Goal: Transaction & Acquisition: Purchase product/service

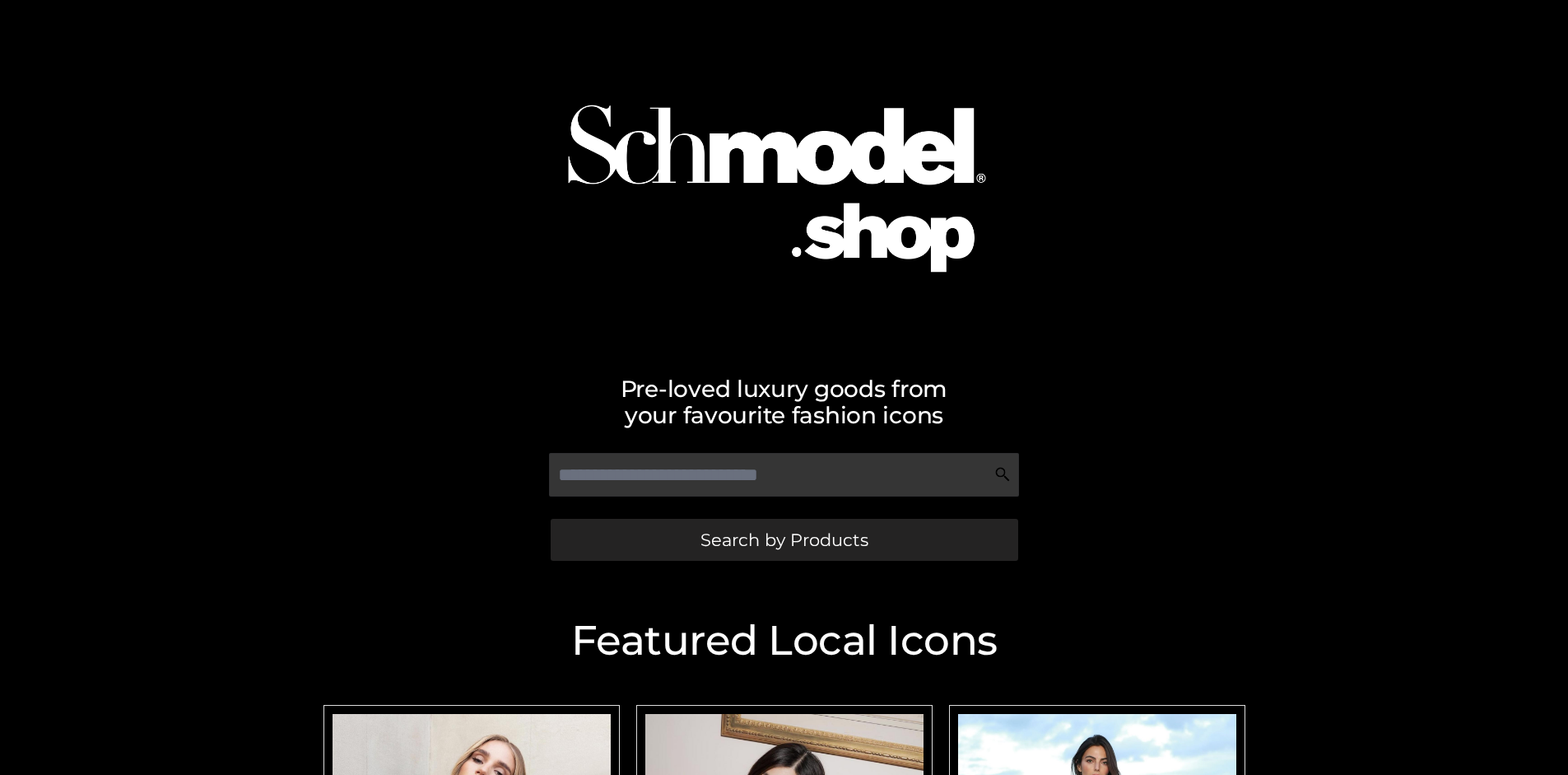
click at [784, 539] on span "Search by Products" at bounding box center [785, 539] width 168 height 17
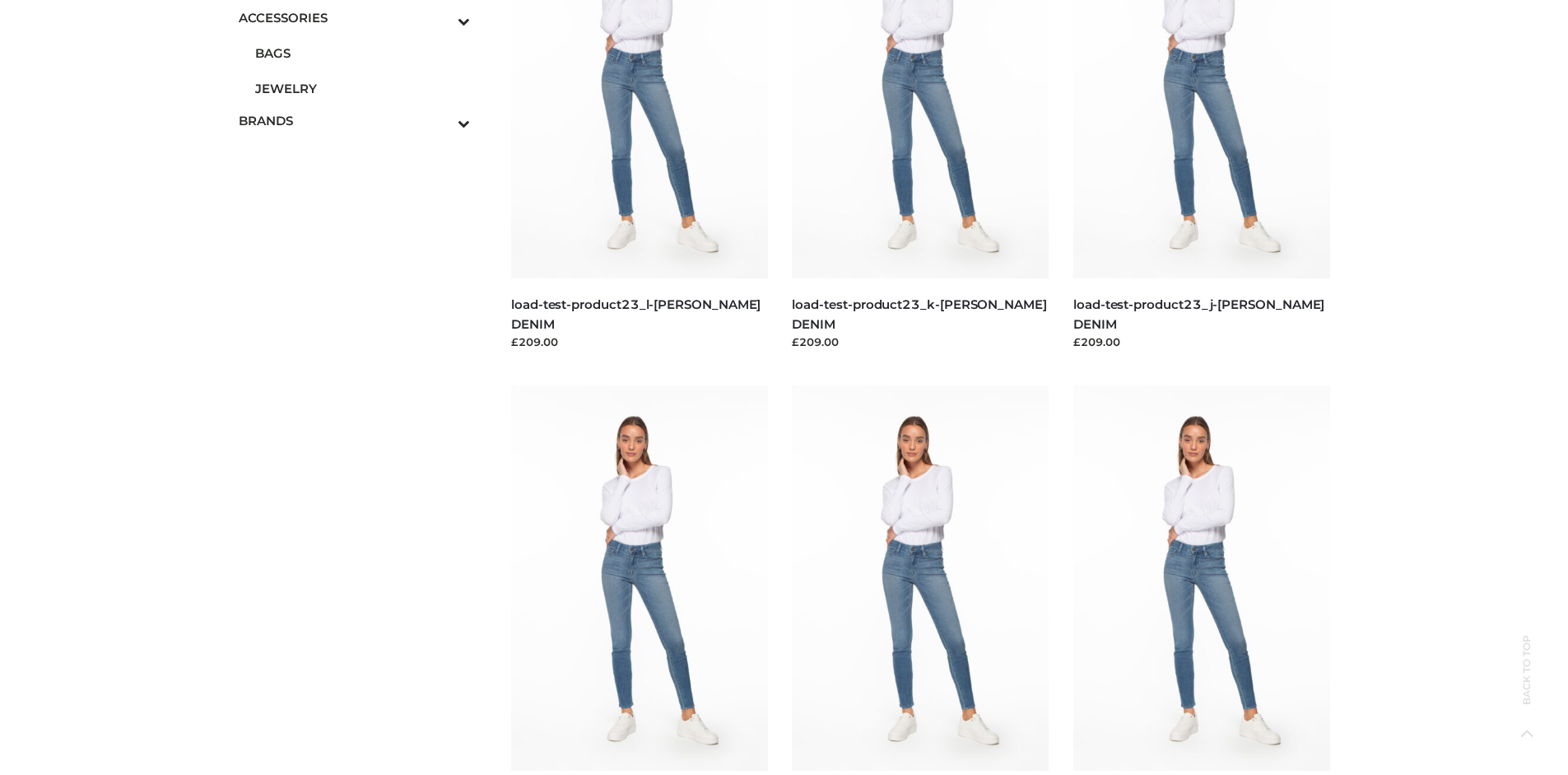
click at [362, 88] on span "JEWELRY" at bounding box center [363, 88] width 216 height 19
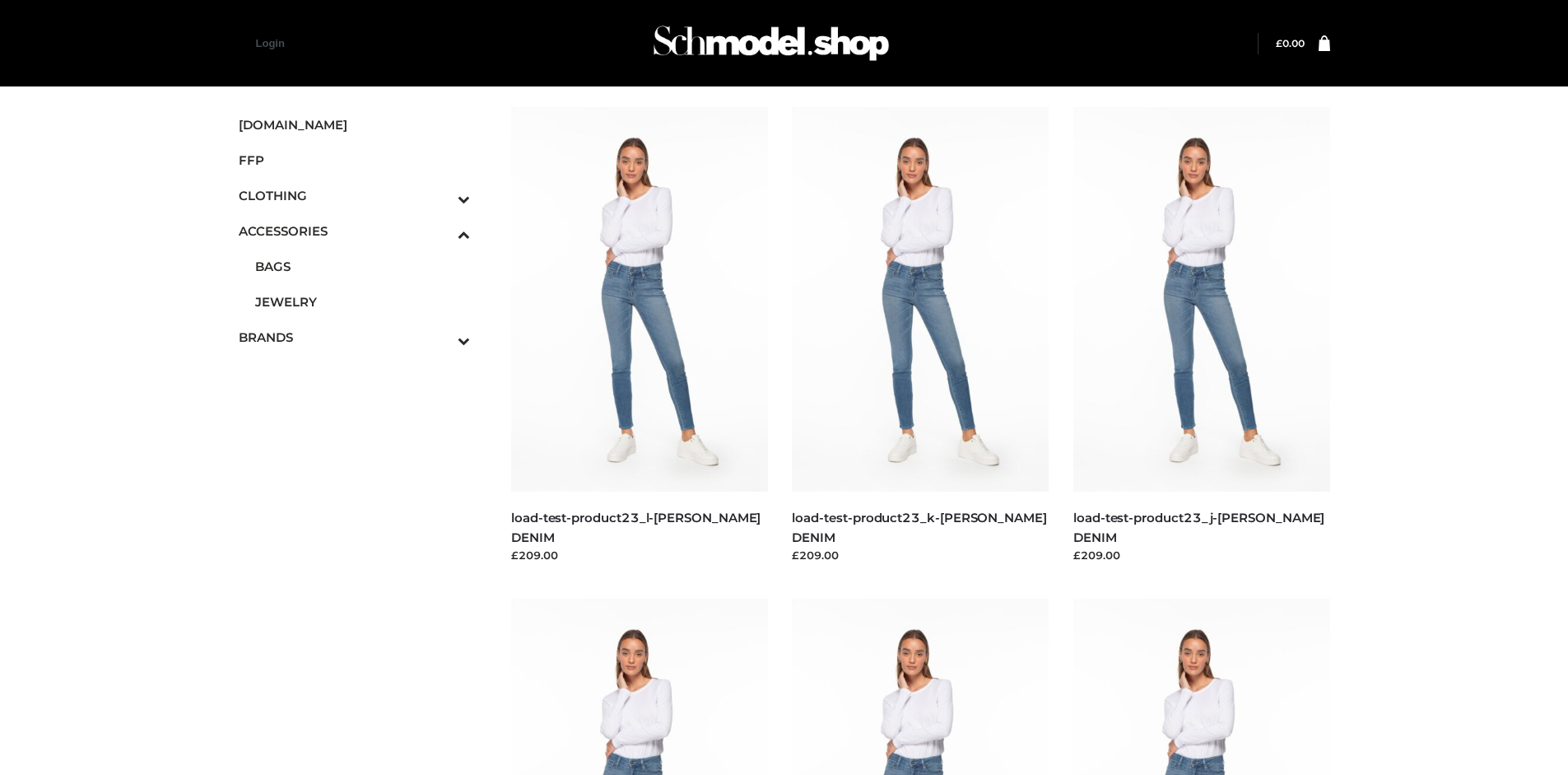
scroll to position [3249, 0]
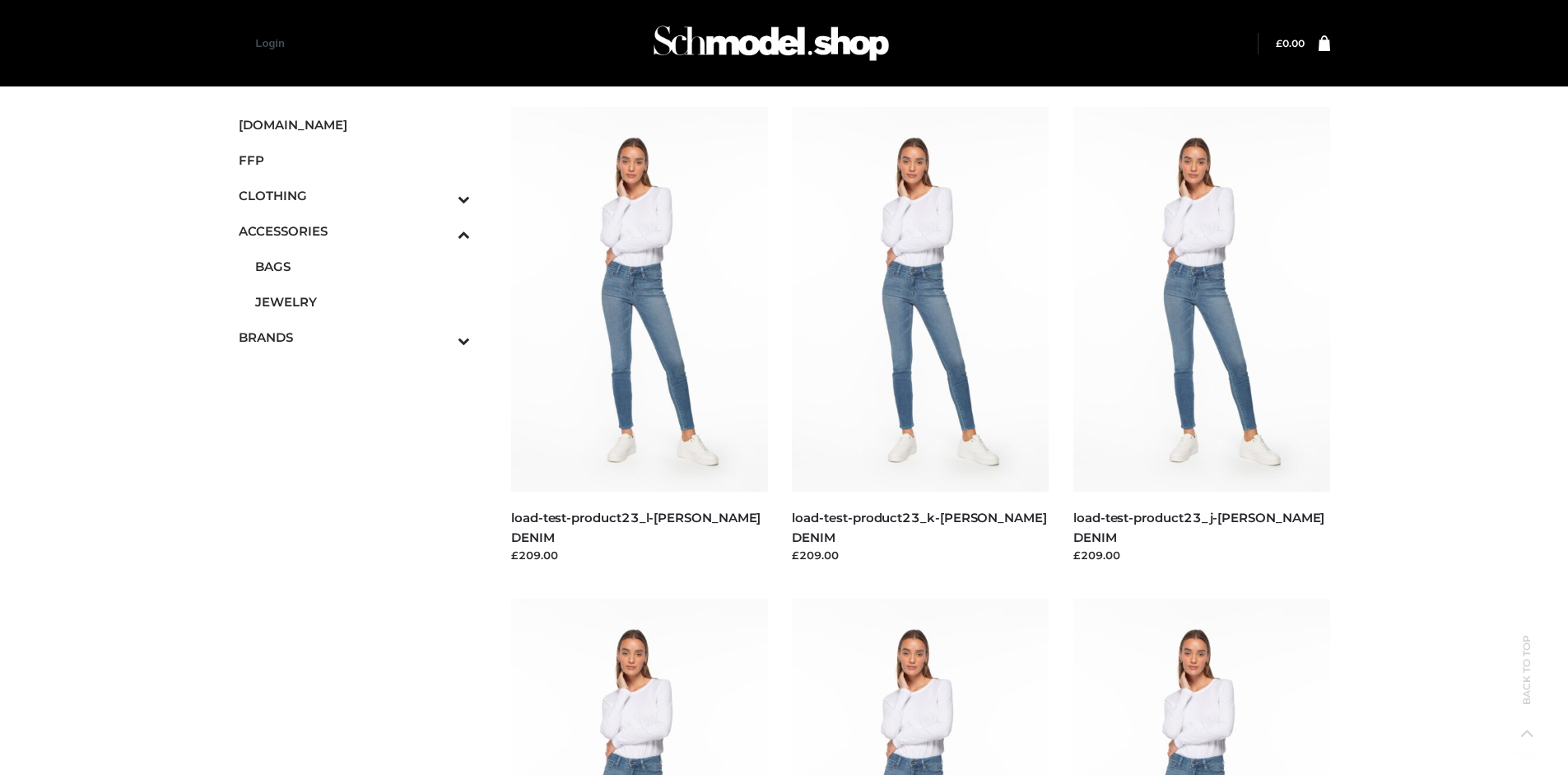
scroll to position [5740, 0]
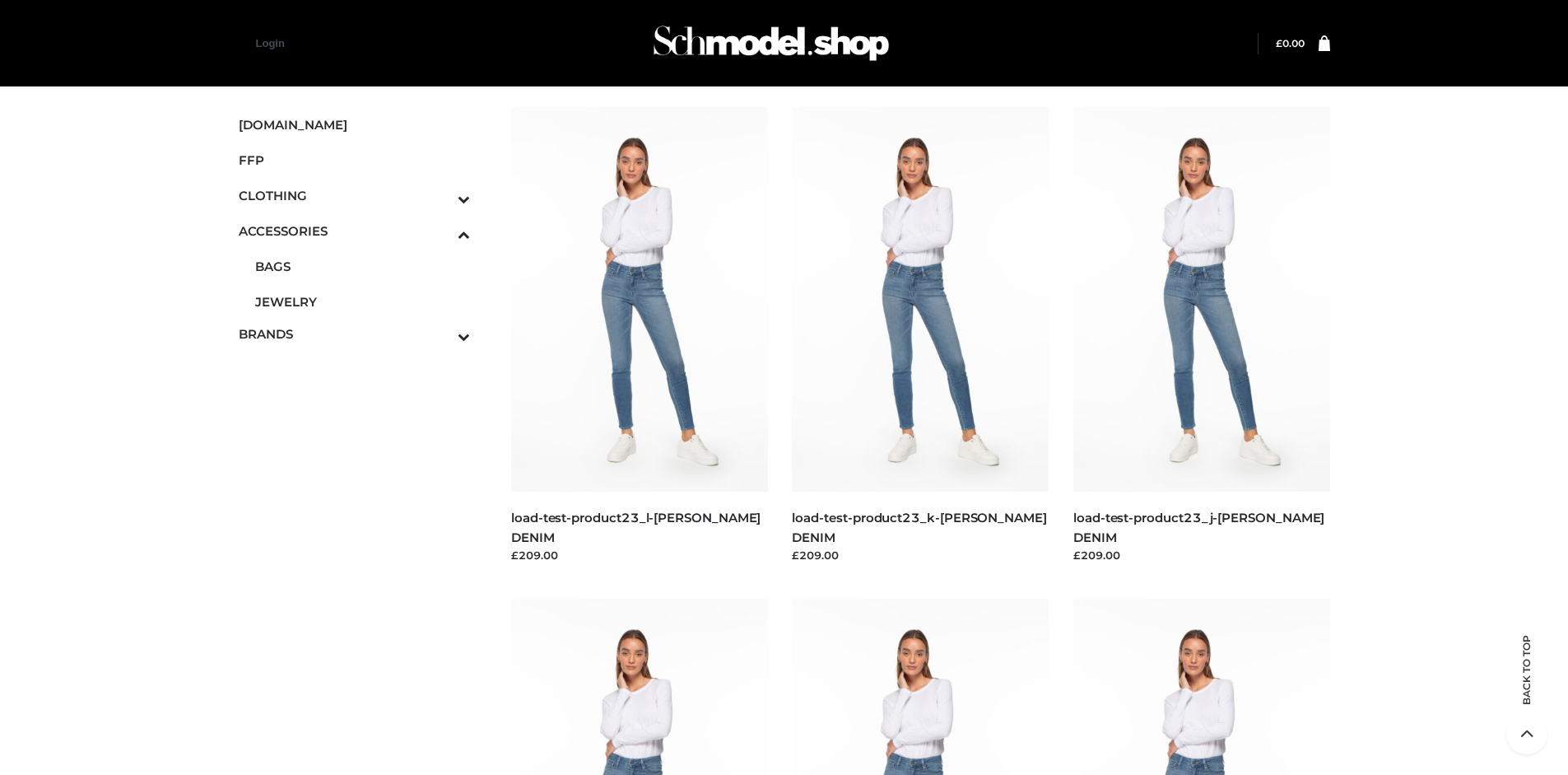
click at [362, 360] on span "OPP SWIMWEAR" at bounding box center [363, 369] width 216 height 19
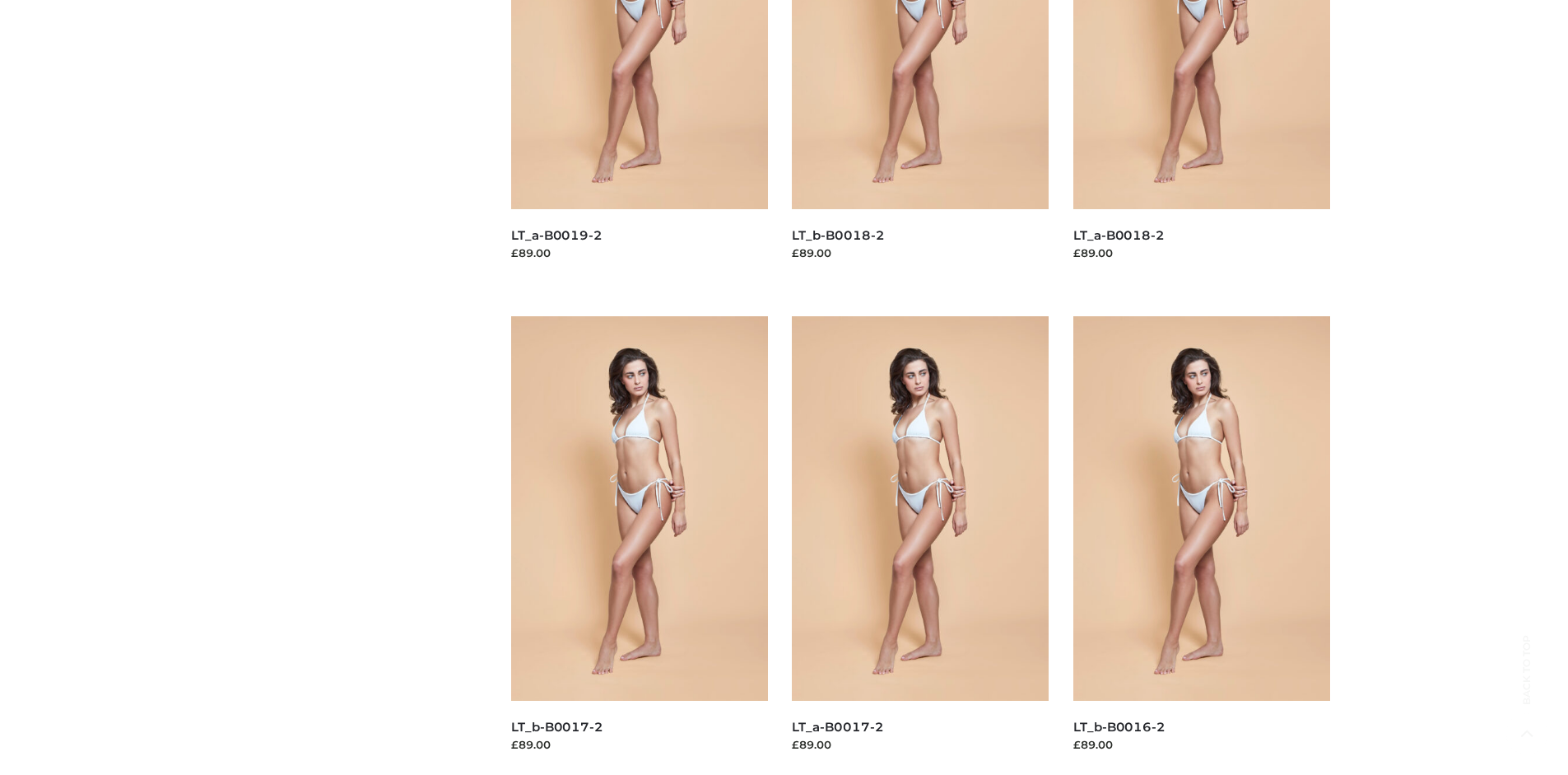
click at [639, 545] on img at bounding box center [640, 508] width 257 height 385
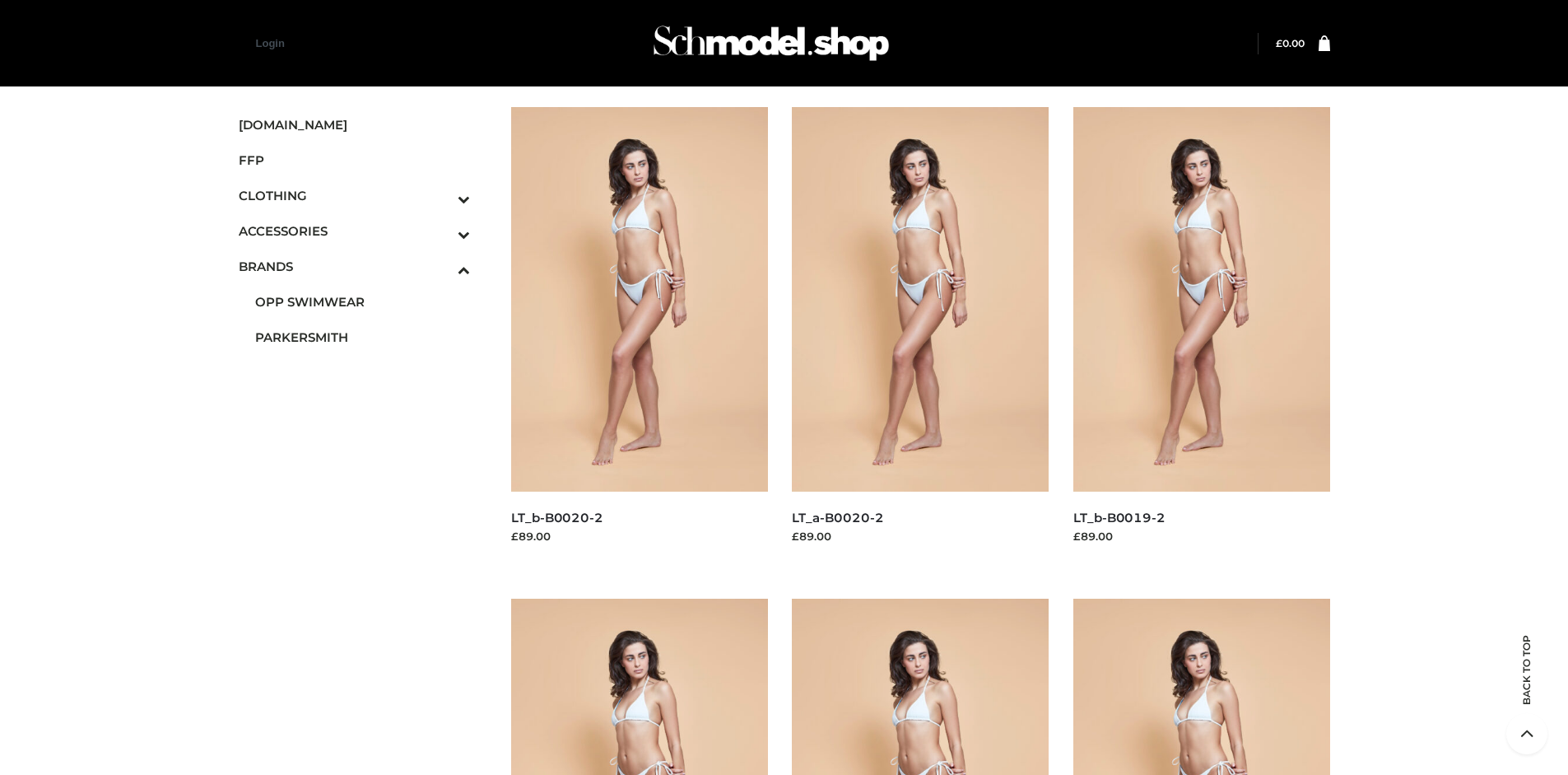
click at [639, 336] on img at bounding box center [640, 299] width 257 height 385
click at [441, 195] on icon "Toggle Submenu" at bounding box center [378, 198] width 184 height 19
click at [362, 337] on span "TWO PIECE" at bounding box center [363, 337] width 216 height 19
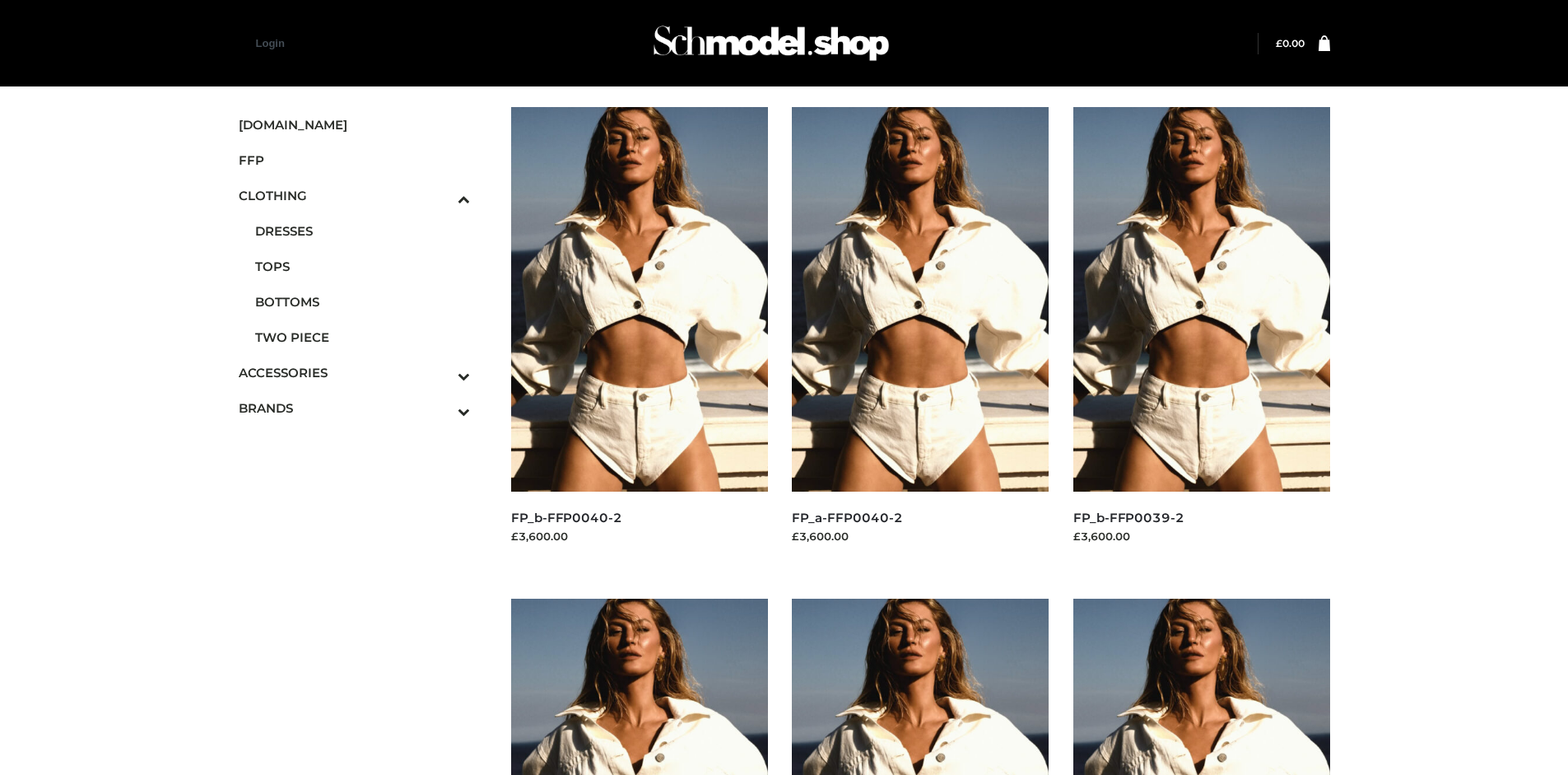
scroll to position [775, 0]
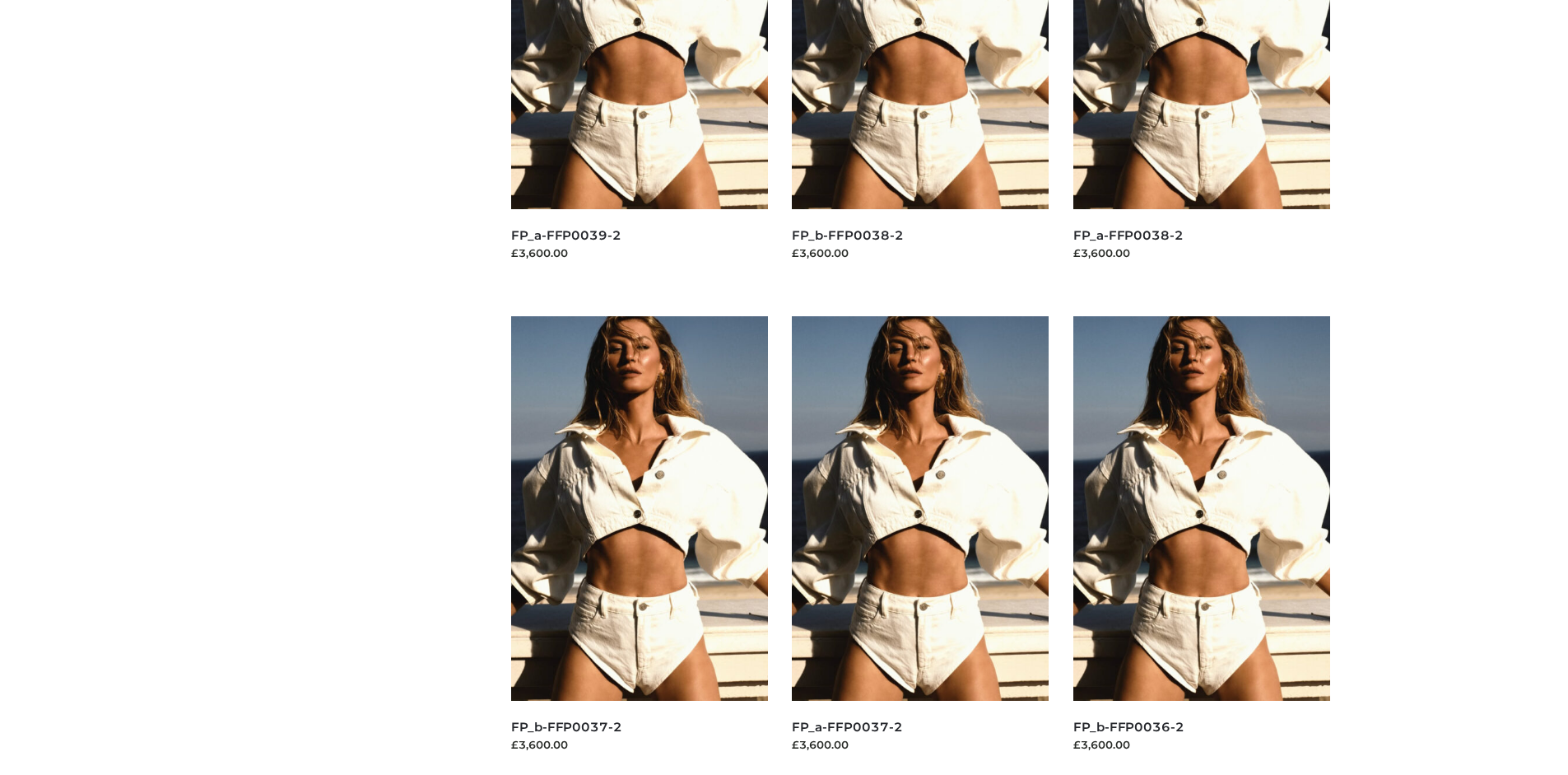
click at [920, 545] on img at bounding box center [921, 508] width 257 height 385
click at [1201, 545] on img at bounding box center [1202, 508] width 257 height 385
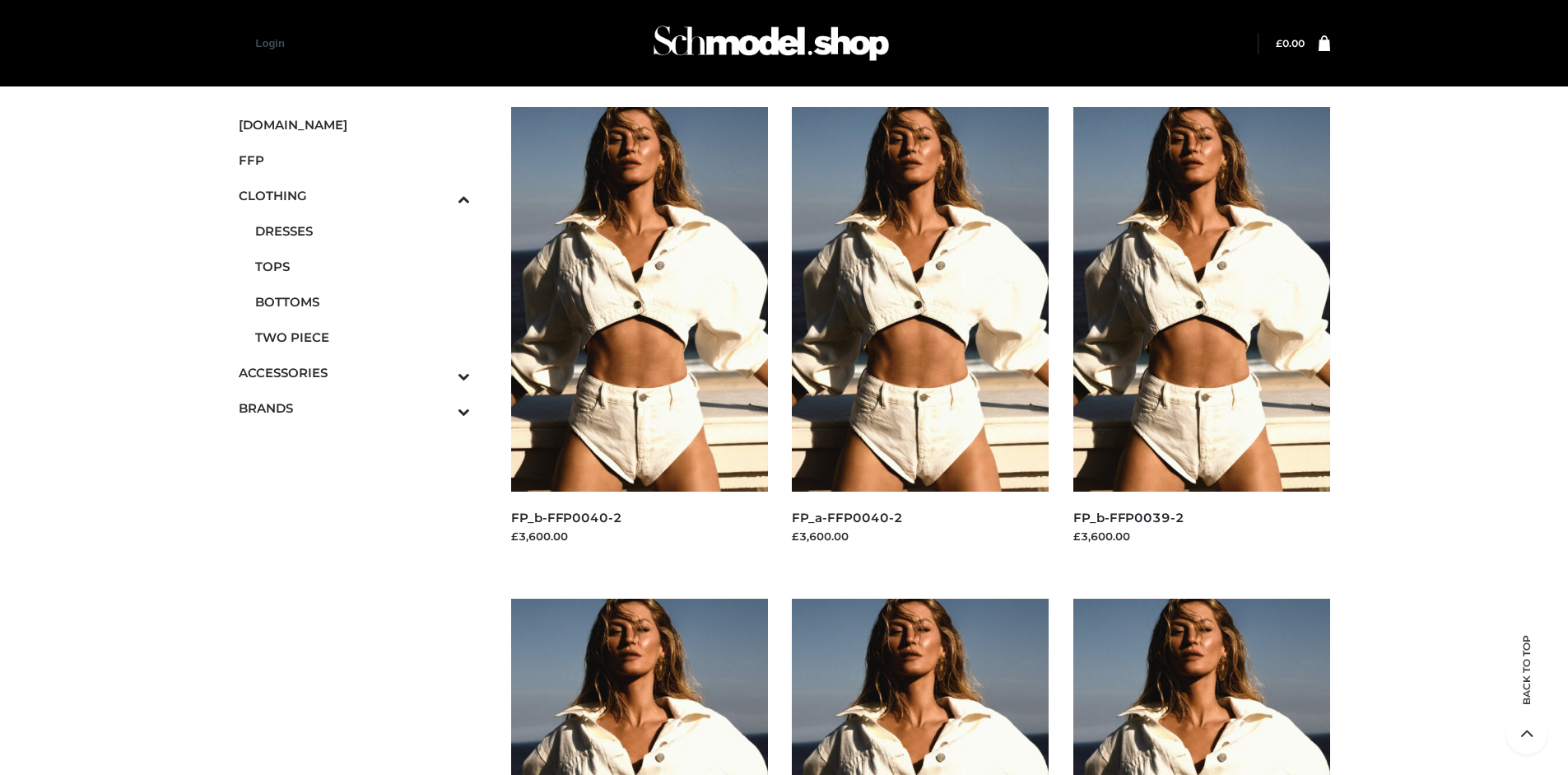
click at [1201, 336] on img at bounding box center [1202, 299] width 257 height 385
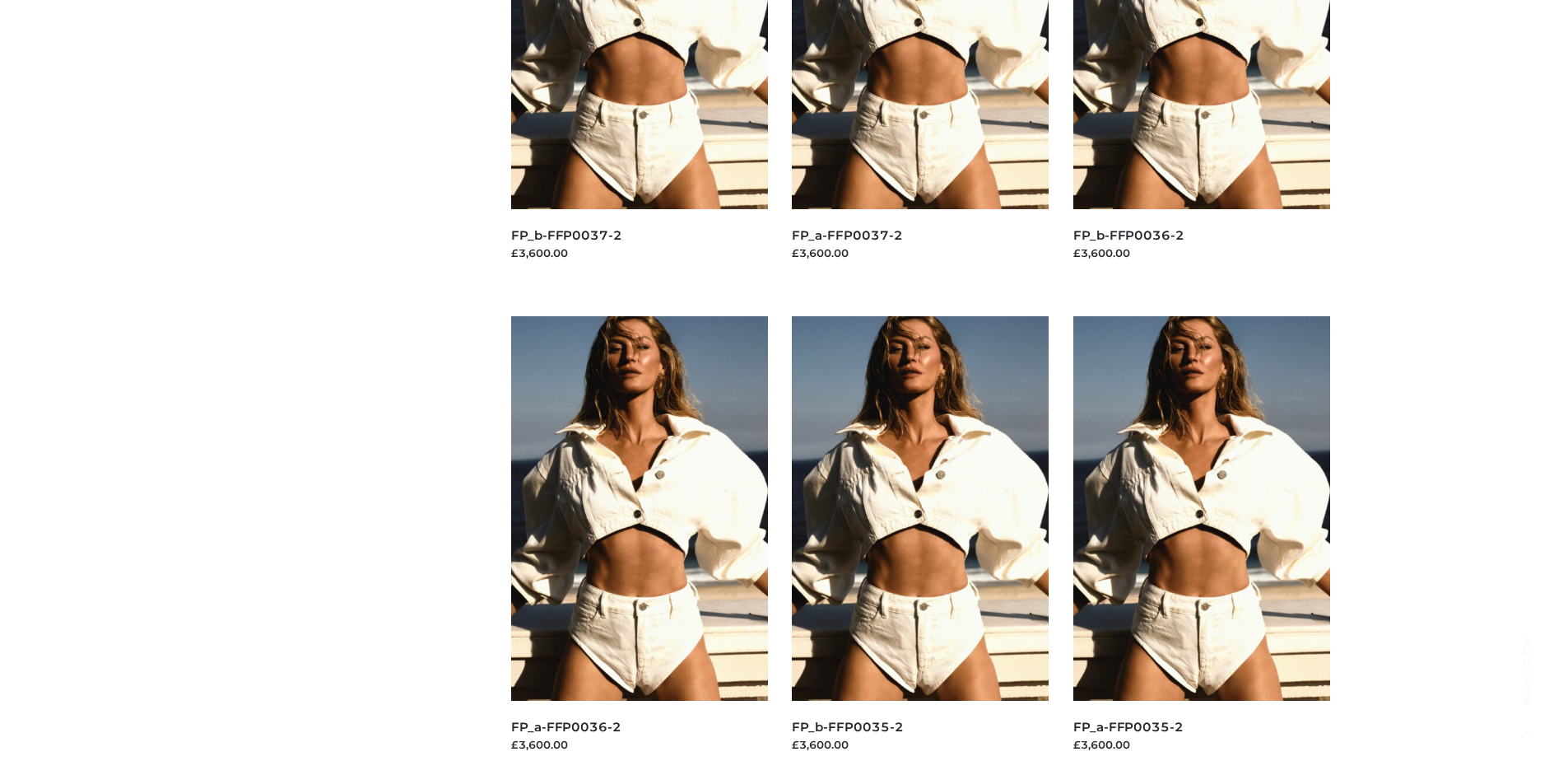
click at [1201, 545] on img at bounding box center [1202, 508] width 257 height 385
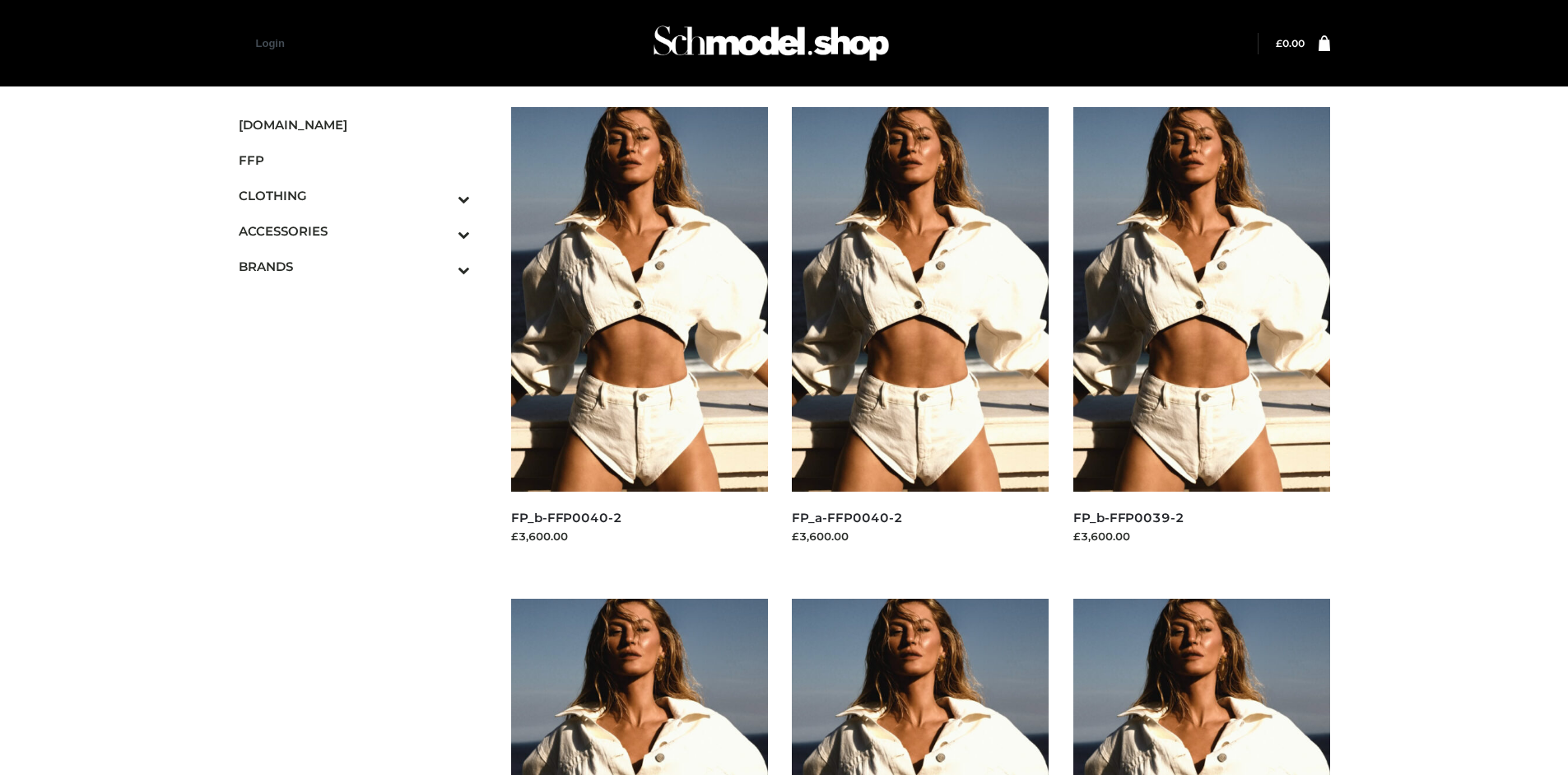
scroll to position [775, 0]
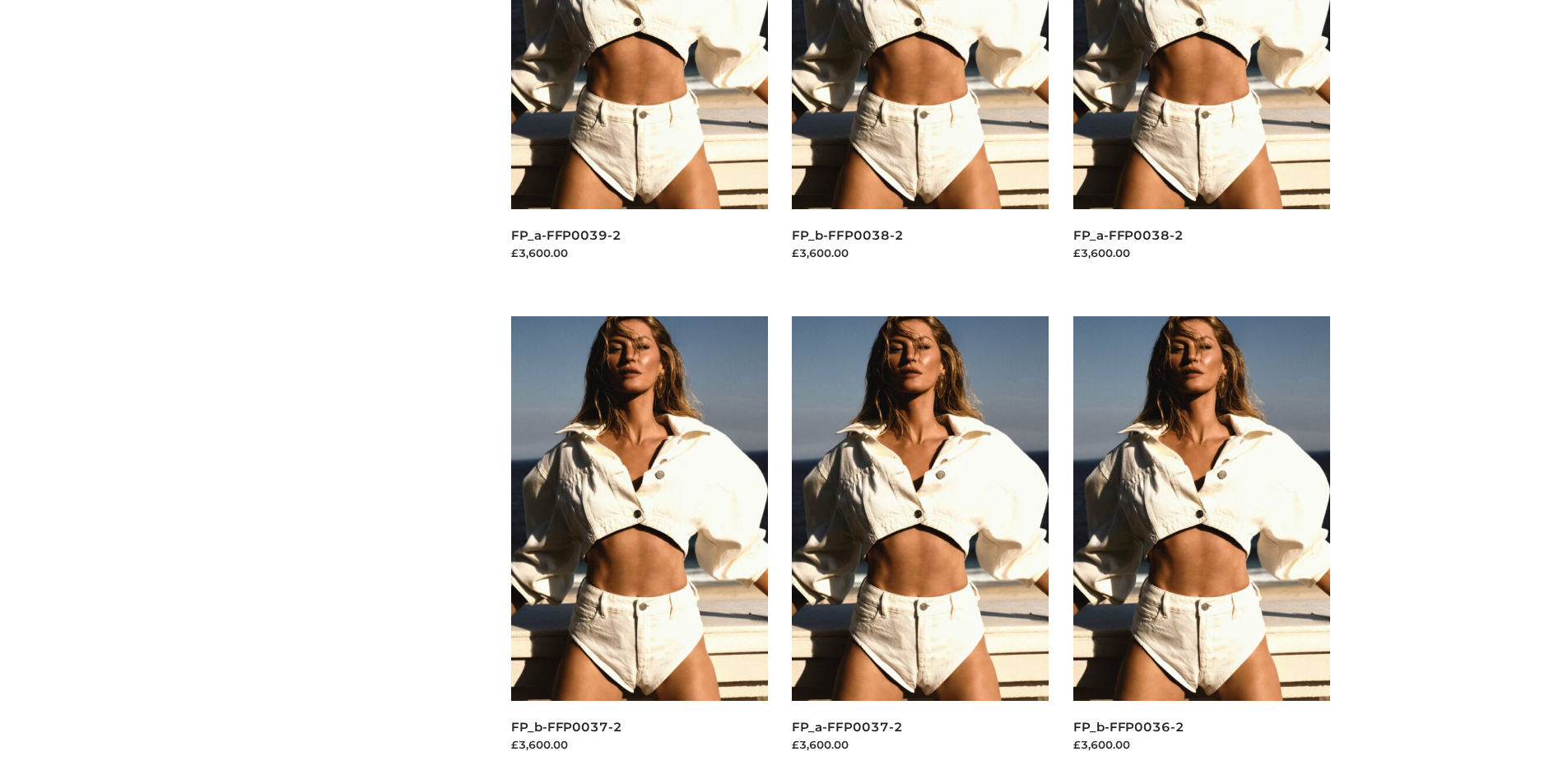
click at [920, 545] on img at bounding box center [921, 508] width 257 height 385
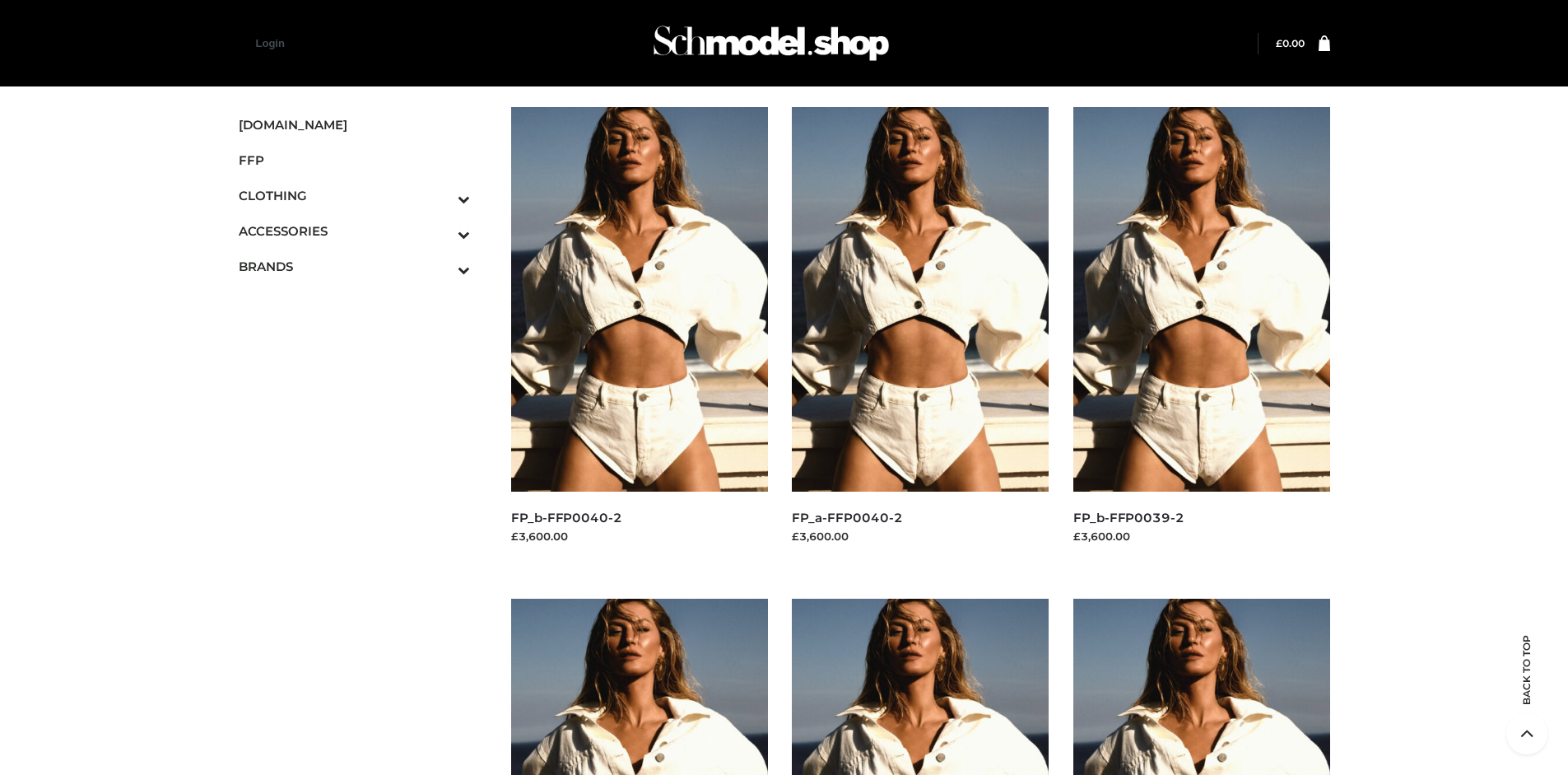
click at [1201, 336] on img at bounding box center [1202, 299] width 257 height 385
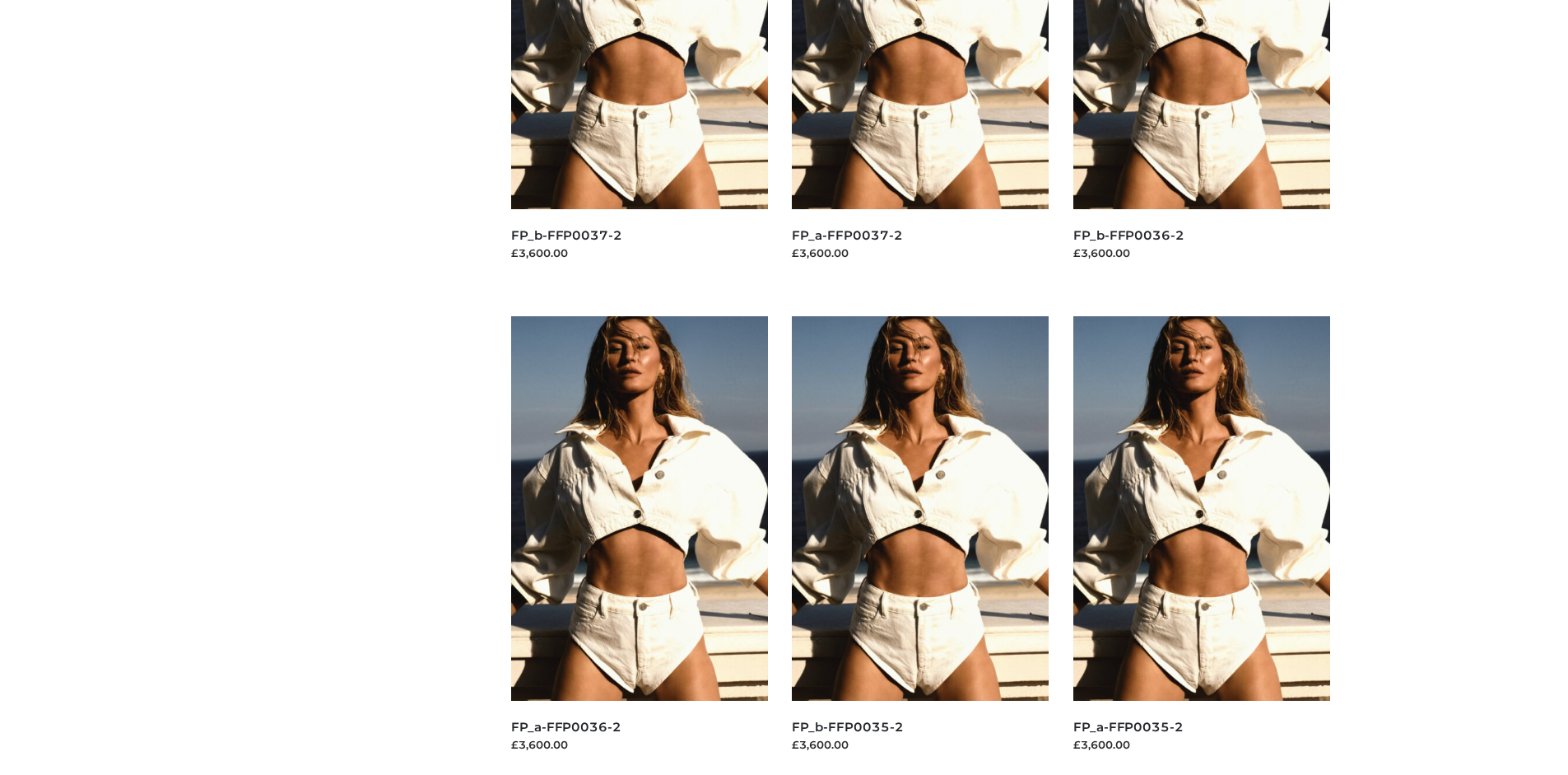
click at [1201, 545] on img at bounding box center [1202, 508] width 257 height 385
click at [639, 545] on img at bounding box center [640, 508] width 257 height 385
